Goal: Check status: Check status

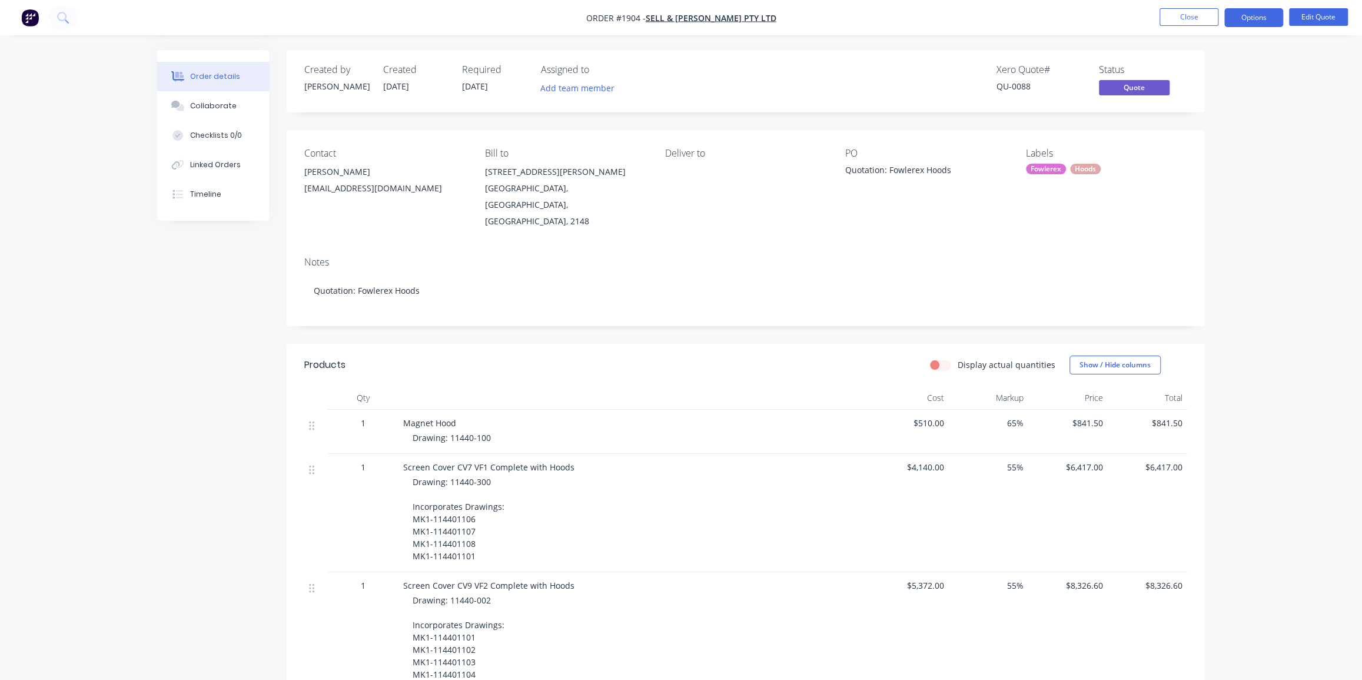
click at [1237, 247] on div "Order details Collaborate Checklists 0/0 Linked Orders Timeline Order details C…" at bounding box center [681, 631] width 1362 height 1262
click at [1253, 113] on div "Order details Collaborate Checklists 0/0 Linked Orders Timeline Order details C…" at bounding box center [681, 631] width 1362 height 1262
click at [1261, 253] on div "Order details Collaborate Checklists 0/0 Linked Orders Timeline Order details C…" at bounding box center [681, 631] width 1362 height 1262
click at [1223, 245] on div "Order details Collaborate Checklists 0/0 Linked Orders Timeline Order details C…" at bounding box center [681, 631] width 1362 height 1262
click at [1271, 194] on div "Order details Collaborate Checklists 0/0 Linked Orders Timeline Order details C…" at bounding box center [681, 631] width 1362 height 1262
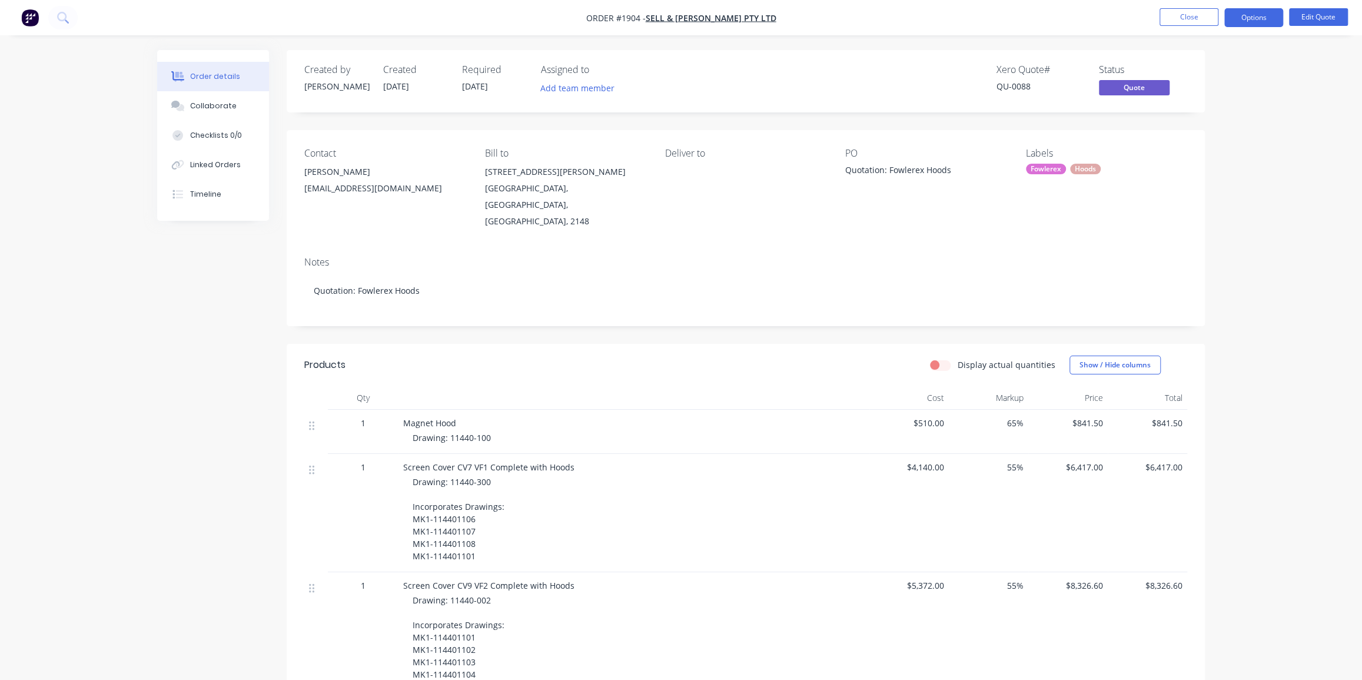
click at [1292, 187] on div "Order details Collaborate Checklists 0/0 Linked Orders Timeline Order details C…" at bounding box center [681, 631] width 1362 height 1262
click at [1193, 20] on button "Close" at bounding box center [1189, 17] width 59 height 18
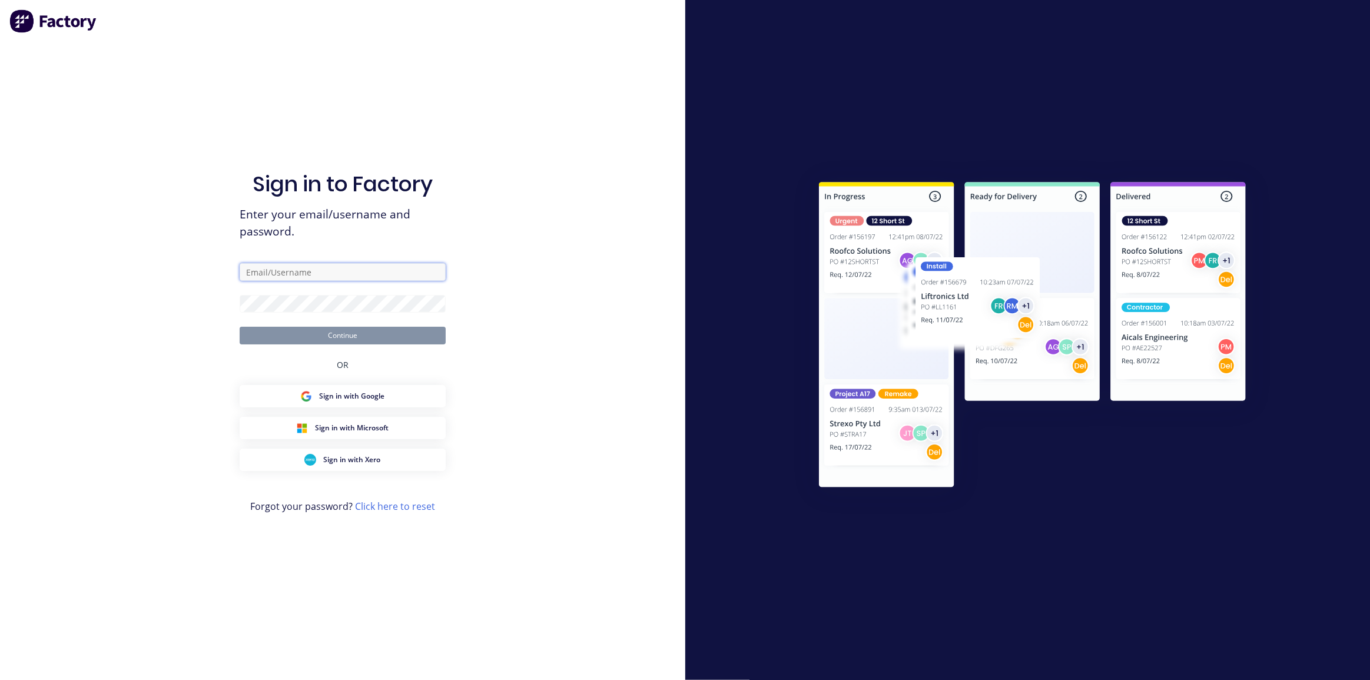
type input "[PERSON_NAME][EMAIL_ADDRESS][DOMAIN_NAME]"
click at [383, 326] on form "[PERSON_NAME][EMAIL_ADDRESS][DOMAIN_NAME] Continue" at bounding box center [343, 303] width 206 height 81
click at [376, 334] on button "Continue" at bounding box center [343, 336] width 206 height 18
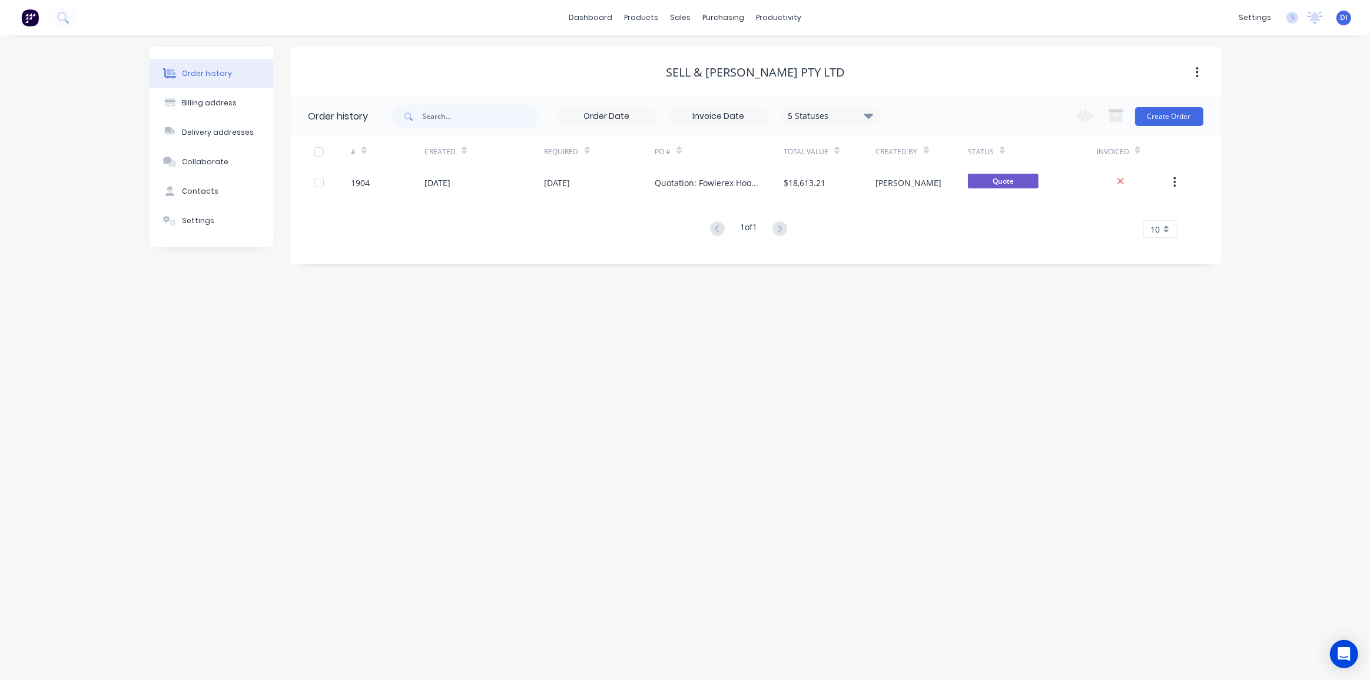
click at [1267, 169] on div "Order history Billing address Delivery addresses Collaborate Contacts Settings …" at bounding box center [685, 357] width 1370 height 645
click at [1279, 358] on div "Order history Billing address Delivery addresses Collaborate Contacts Settings …" at bounding box center [685, 357] width 1370 height 645
